Goal: Find specific page/section: Find specific page/section

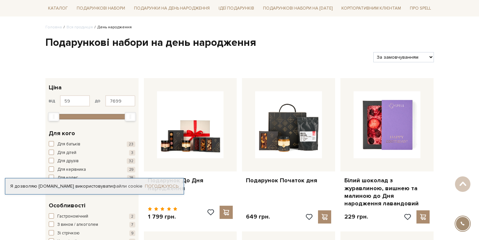
click at [160, 185] on link "Погоджуюсь" at bounding box center [162, 186] width 34 height 6
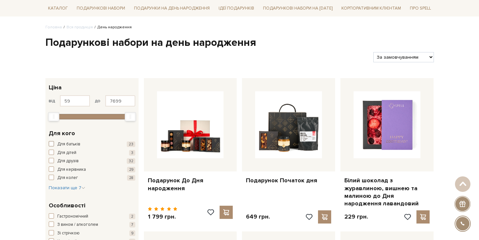
click at [67, 146] on span "Для батьків" at bounding box center [68, 144] width 23 height 7
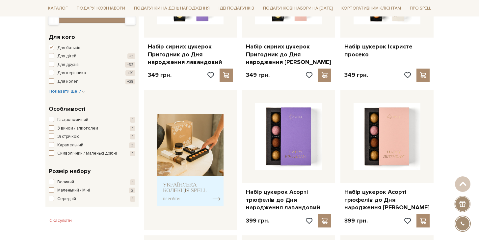
click at [65, 120] on span "Гастрономічний" at bounding box center [72, 120] width 31 height 7
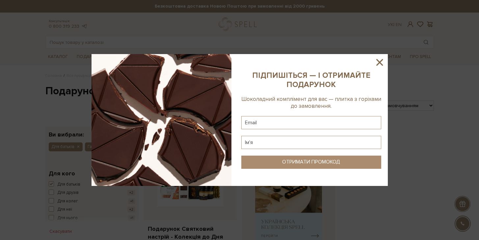
click at [380, 63] on icon at bounding box center [379, 62] width 7 height 7
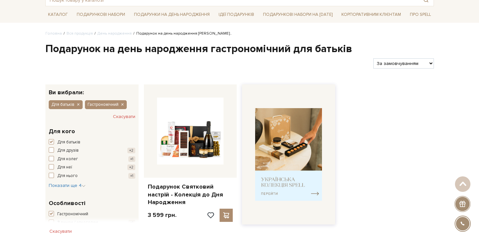
scroll to position [22, 0]
